Goal: Information Seeking & Learning: Learn about a topic

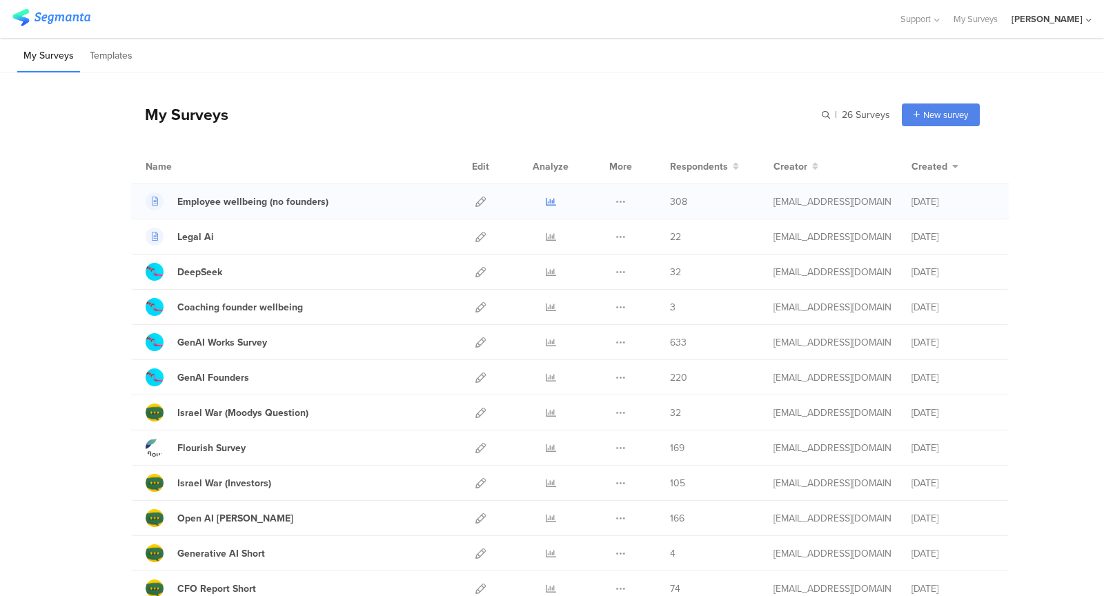
click at [552, 198] on icon at bounding box center [551, 202] width 10 height 10
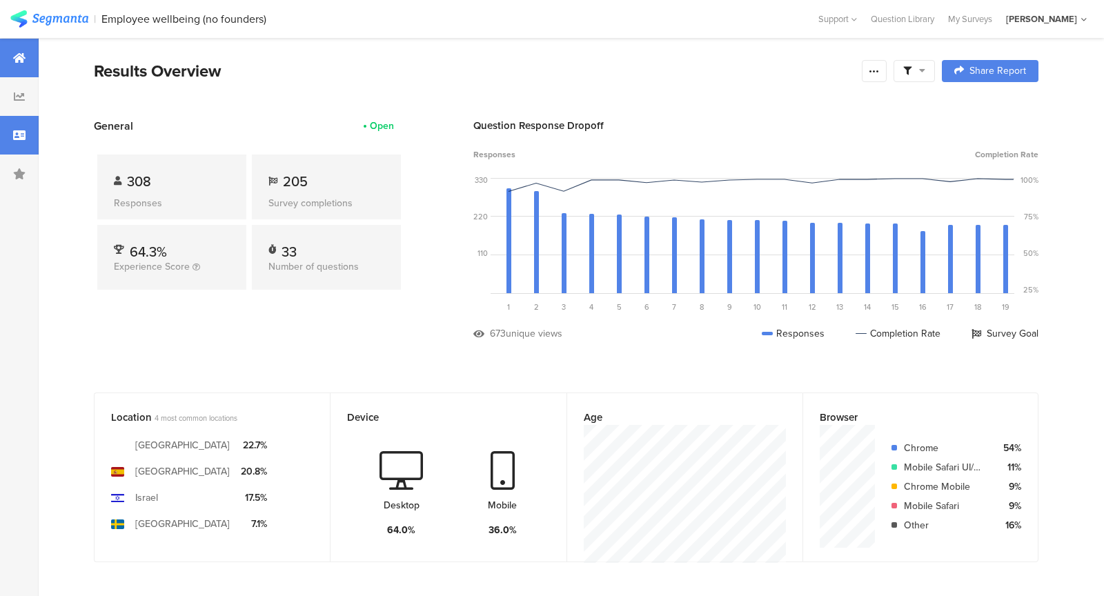
click at [12, 136] on div at bounding box center [19, 135] width 39 height 39
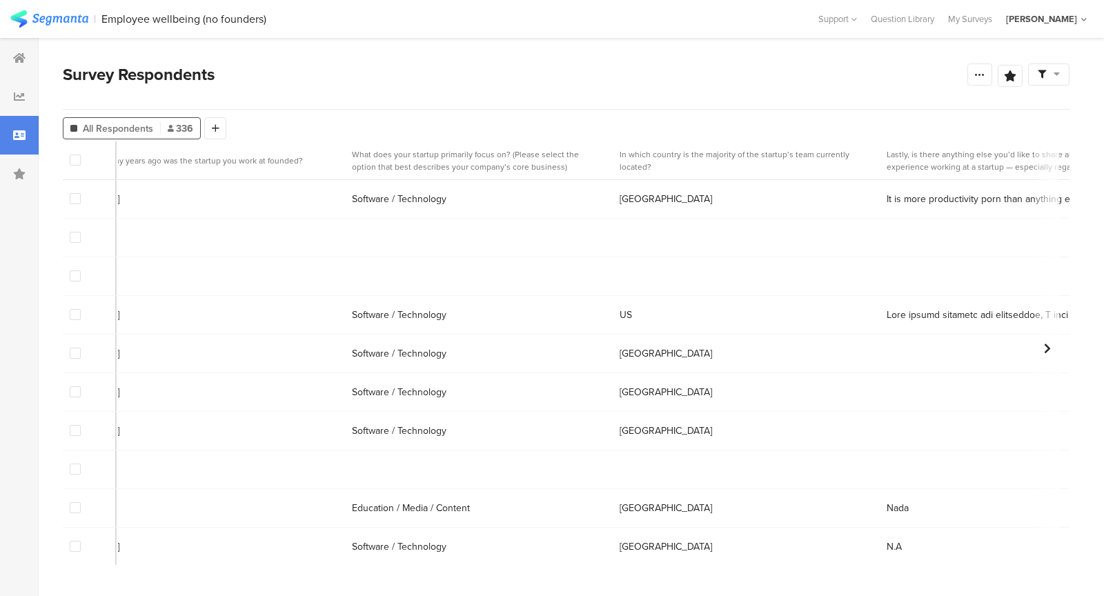
scroll to position [2, 12387]
click at [887, 198] on span "It is more productivity porn than anything else. Being busy and sleep deprived …" at bounding box center [1012, 197] width 251 height 14
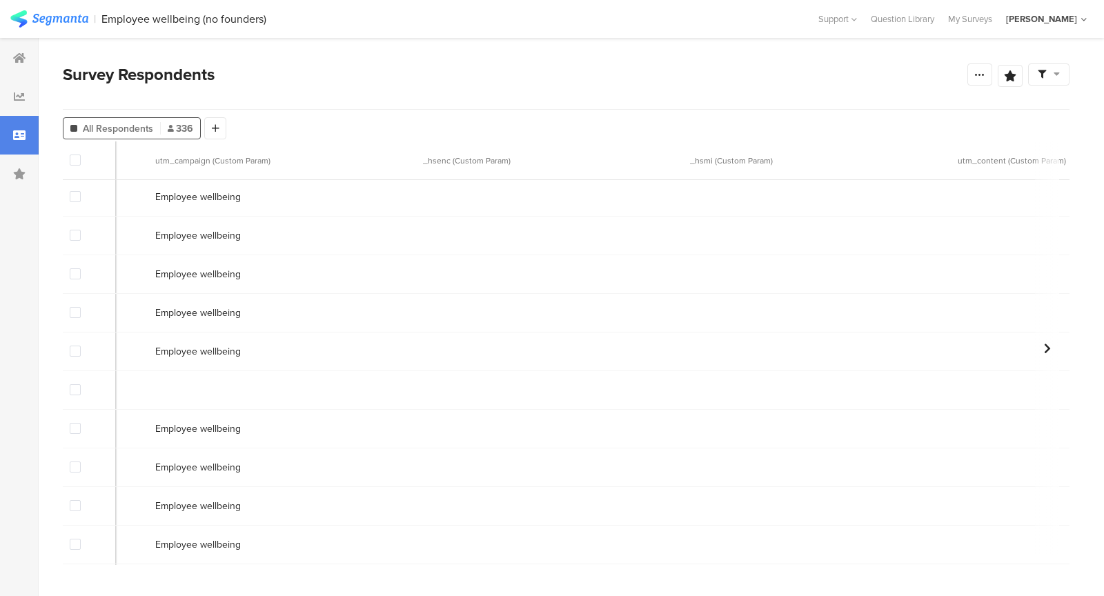
scroll to position [2, 583]
